Goal: Navigation & Orientation: Find specific page/section

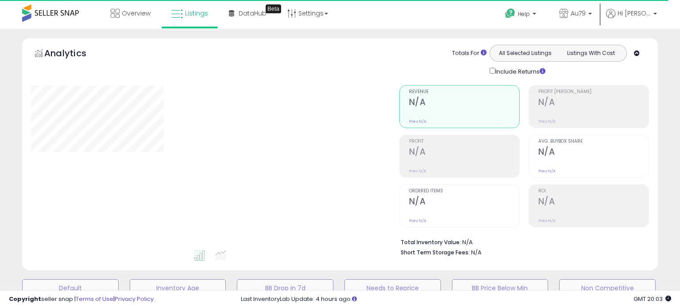
select select "**"
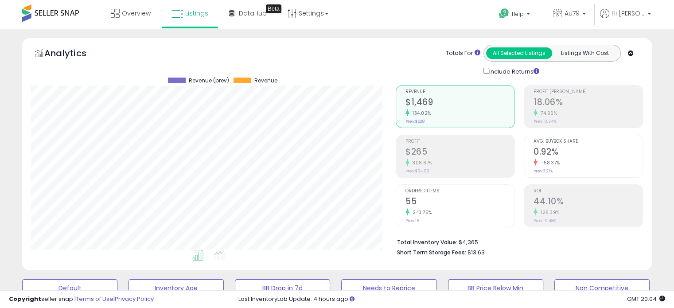
scroll to position [181, 364]
click at [120, 16] on link "Overview" at bounding box center [130, 13] width 53 height 27
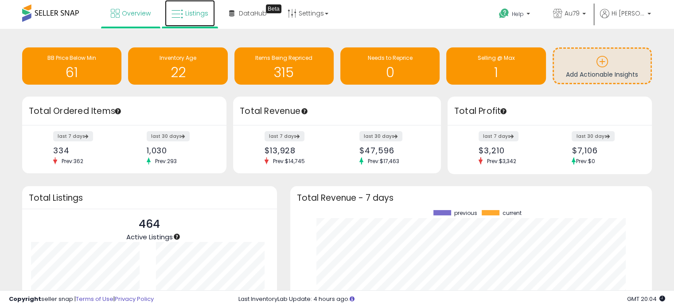
click at [191, 16] on span "Listings" at bounding box center [196, 13] width 23 height 9
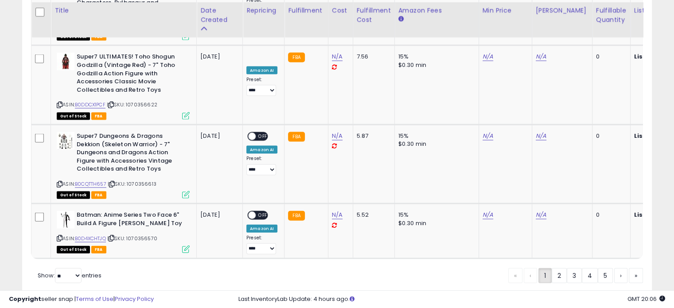
scroll to position [1922, 0]
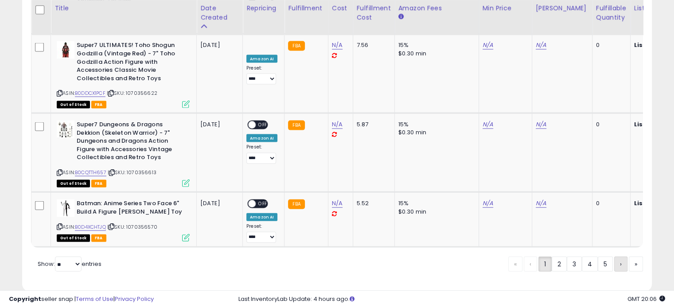
click at [620, 260] on span "›" at bounding box center [621, 264] width 2 height 9
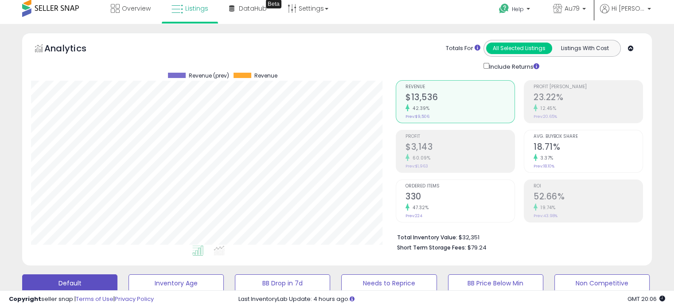
scroll to position [0, 0]
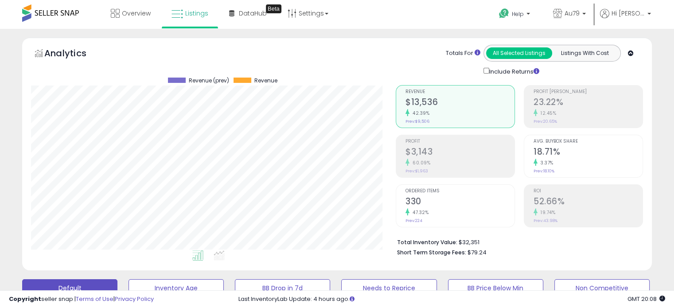
click at [621, 228] on div "Total Inventory Value: $32,351 Short Term Storage Fees: $79.24" at bounding box center [519, 244] width 247 height 34
click at [127, 9] on span "Overview" at bounding box center [136, 13] width 29 height 9
